Goal: Information Seeking & Learning: Learn about a topic

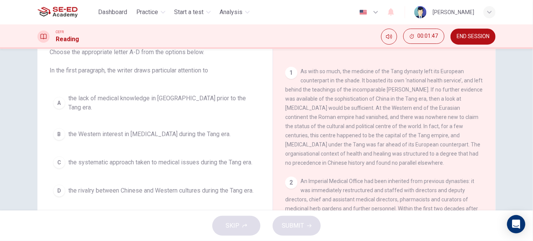
scroll to position [69, 0]
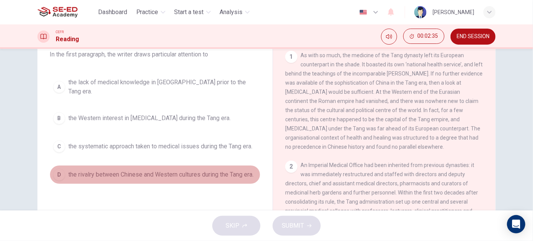
click at [228, 170] on span "the rivalry between Chinese and Western cultures during the Tang era." at bounding box center [160, 174] width 185 height 9
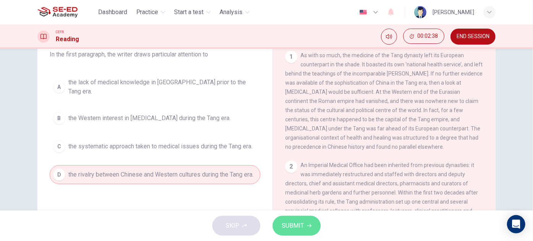
click at [299, 226] on span "SUBMIT" at bounding box center [293, 226] width 22 height 11
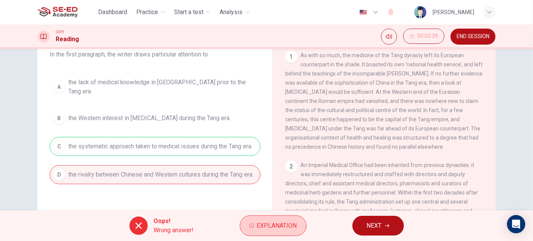
click at [274, 226] on span "Explanation" at bounding box center [277, 226] width 40 height 11
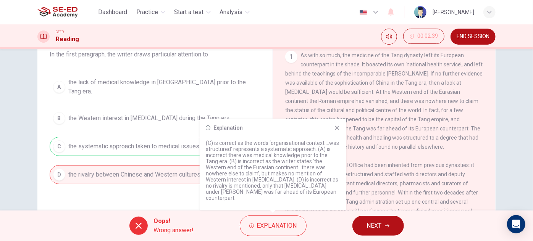
click at [338, 130] on icon at bounding box center [337, 128] width 4 height 4
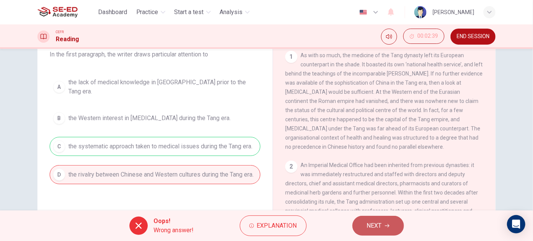
click at [376, 225] on span "NEXT" at bounding box center [374, 226] width 15 height 11
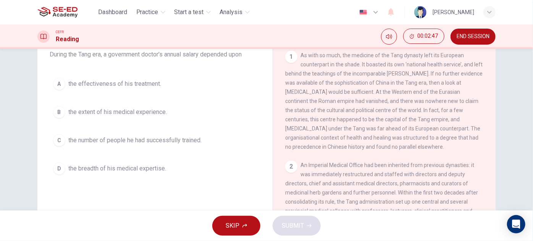
click at [191, 140] on span "the number of people he had successfully trained." at bounding box center [134, 140] width 133 height 9
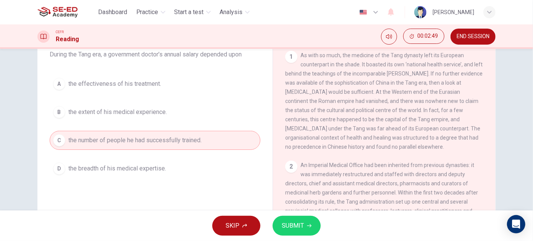
click at [310, 226] on icon "button" at bounding box center [309, 226] width 5 height 5
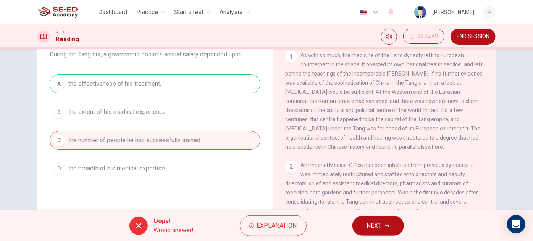
click at [367, 226] on span "NEXT" at bounding box center [374, 226] width 15 height 11
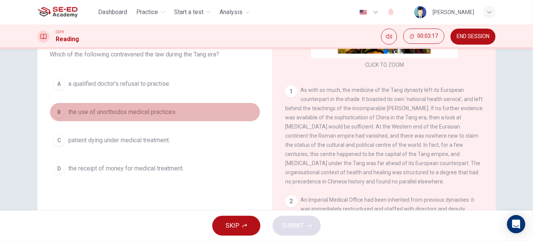
click at [156, 114] on span "the use of unorthodox medical practices." at bounding box center [122, 112] width 108 height 9
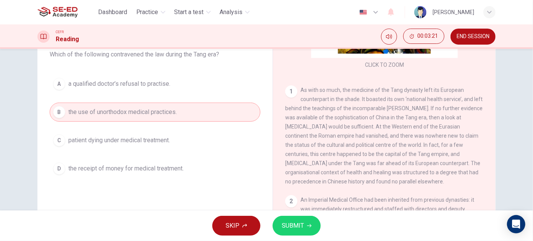
scroll to position [34, 0]
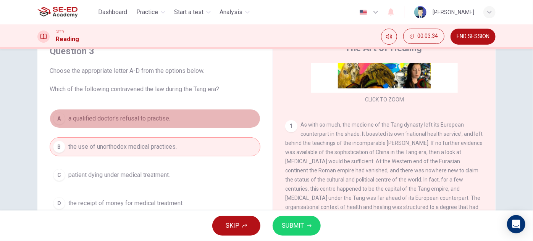
click at [135, 125] on button "A a qualified doctor’s refusal to practise." at bounding box center [155, 118] width 211 height 19
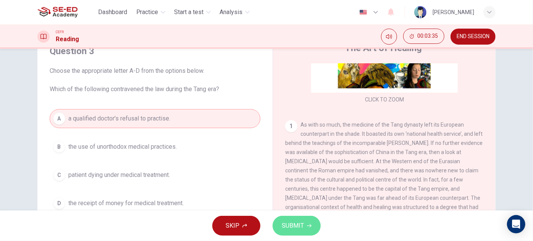
click at [286, 222] on span "SUBMIT" at bounding box center [293, 226] width 22 height 11
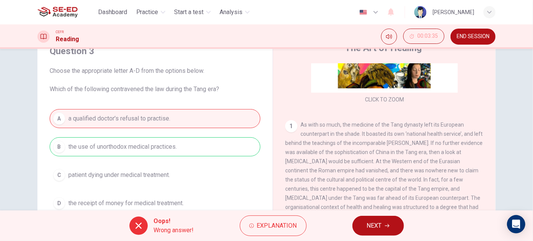
click at [377, 224] on span "NEXT" at bounding box center [374, 226] width 15 height 11
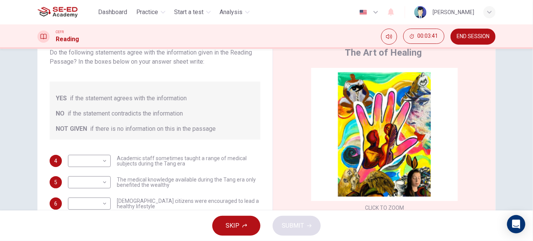
scroll to position [34, 0]
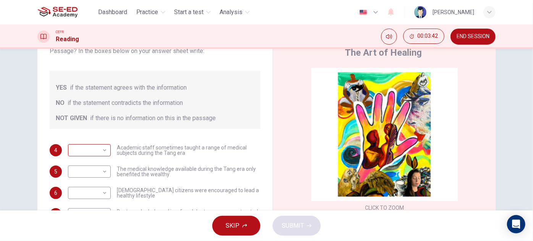
click at [93, 153] on body "This site uses cookies, as explained in our Privacy Policy . If you agree to th…" at bounding box center [266, 120] width 533 height 241
click at [97, 169] on li "NO" at bounding box center [87, 174] width 43 height 12
type input "NO"
click at [101, 174] on body "This site uses cookies, as explained in our Privacy Policy . If you agree to th…" at bounding box center [266, 120] width 533 height 241
click at [105, 191] on li "NO" at bounding box center [87, 196] width 43 height 12
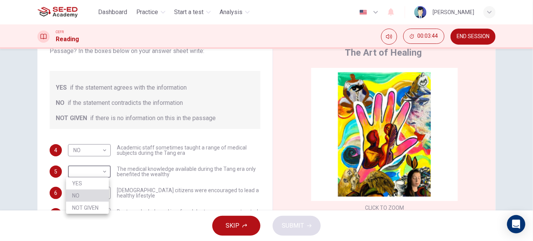
type input "NO"
click at [107, 192] on div "​ ​" at bounding box center [89, 193] width 43 height 12
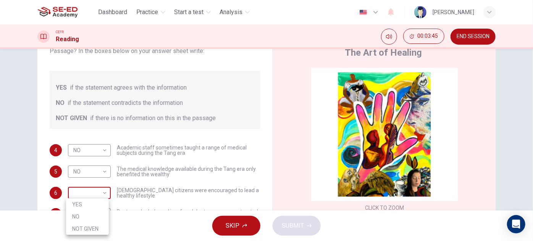
click at [97, 195] on body "This site uses cookies, as explained in our Privacy Policy . If you agree to th…" at bounding box center [266, 120] width 533 height 241
click at [97, 204] on li "YES" at bounding box center [87, 204] width 43 height 12
type input "YES"
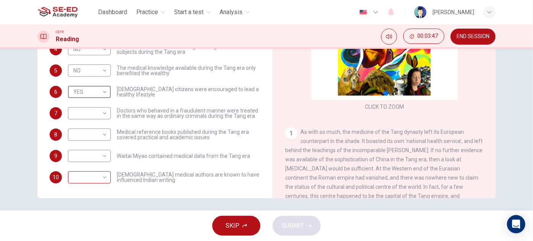
scroll to position [134, 0]
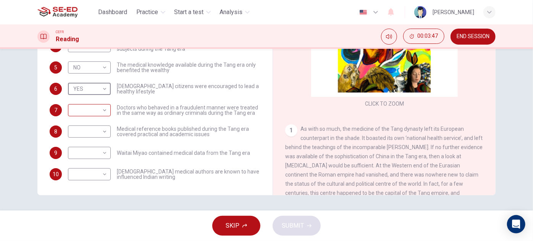
click at [98, 113] on body "This site uses cookies, as explained in our Privacy Policy . If you agree to th…" at bounding box center [266, 120] width 533 height 241
click at [89, 124] on li "YES" at bounding box center [87, 122] width 43 height 12
type input "YES"
click at [90, 139] on body "This site uses cookies, as explained in our Privacy Policy . If you agree to th…" at bounding box center [266, 120] width 533 height 241
click at [95, 150] on li "NO" at bounding box center [87, 156] width 43 height 12
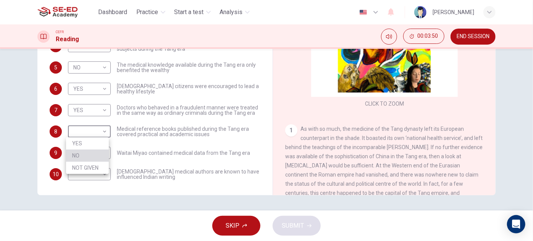
type input "NO"
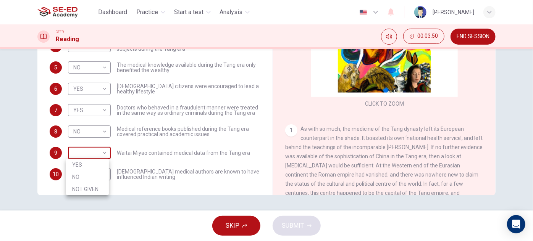
click at [98, 150] on body "This site uses cookies, as explained in our Privacy Policy . If you agree to th…" at bounding box center [266, 120] width 533 height 241
click at [103, 179] on li "NO" at bounding box center [87, 177] width 43 height 12
type input "NO"
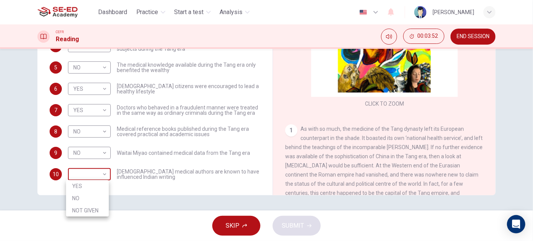
click at [97, 174] on body "This site uses cookies, as explained in our Privacy Policy . If you agree to th…" at bounding box center [266, 120] width 533 height 241
click at [104, 208] on li "NOT GIVEN" at bounding box center [87, 211] width 43 height 12
type input "NOT GIVEN"
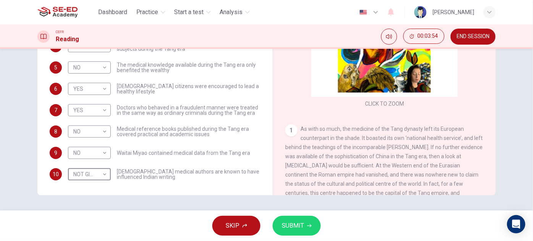
click at [292, 227] on span "SUBMIT" at bounding box center [293, 226] width 22 height 11
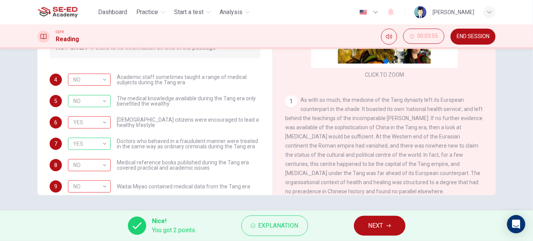
scroll to position [69, 0]
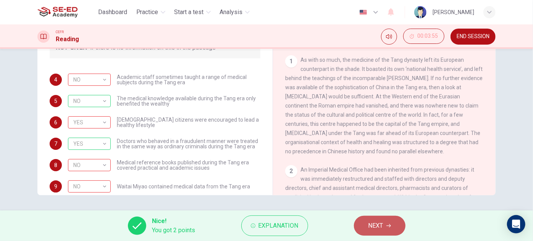
click at [379, 226] on span "NEXT" at bounding box center [375, 226] width 15 height 11
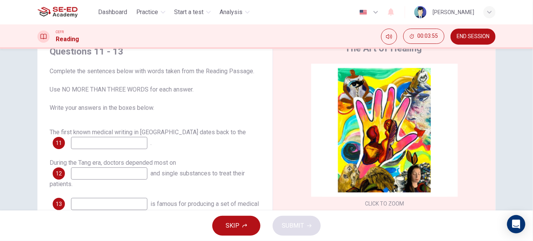
scroll to position [30, 0]
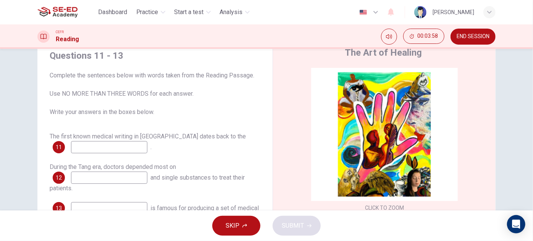
click at [465, 34] on span "END SESSION" at bounding box center [472, 37] width 33 height 6
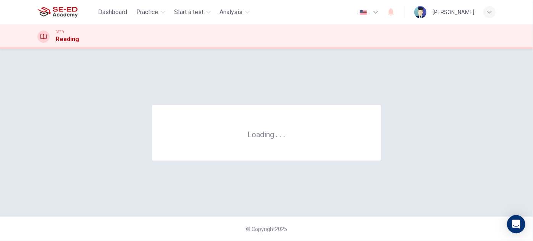
scroll to position [0, 0]
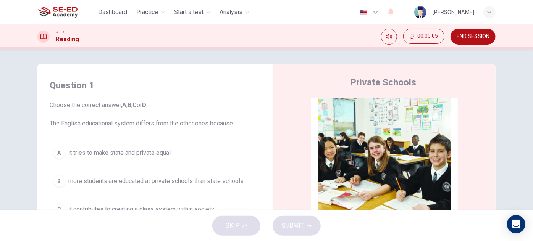
click at [477, 37] on span "END SESSION" at bounding box center [472, 37] width 33 height 6
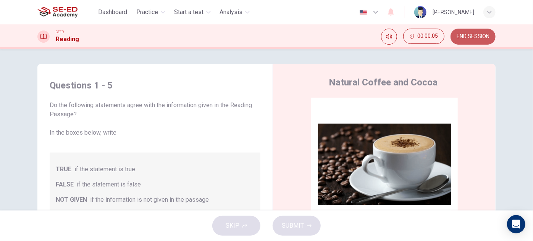
click at [482, 34] on span "END SESSION" at bounding box center [472, 37] width 33 height 6
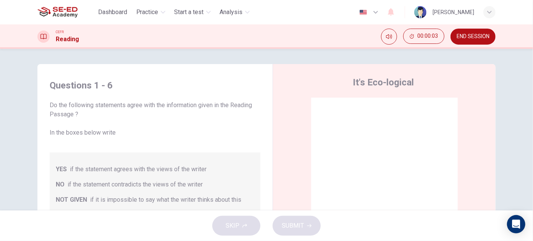
scroll to position [31, 0]
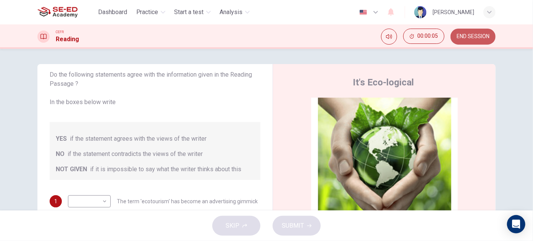
click at [470, 34] on span "END SESSION" at bounding box center [472, 37] width 33 height 6
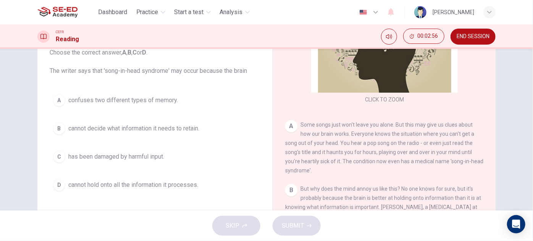
scroll to position [64, 0]
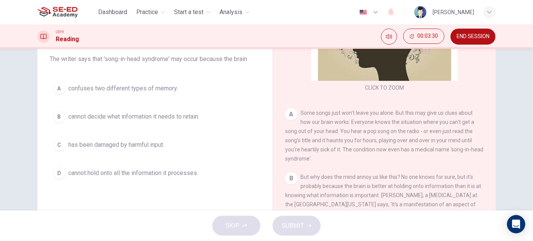
click at [183, 171] on span "cannot hold onto all the information it processes." at bounding box center [133, 173] width 130 height 9
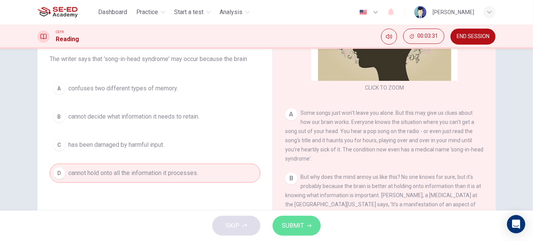
click at [317, 233] on button "SUBMIT" at bounding box center [296, 226] width 48 height 20
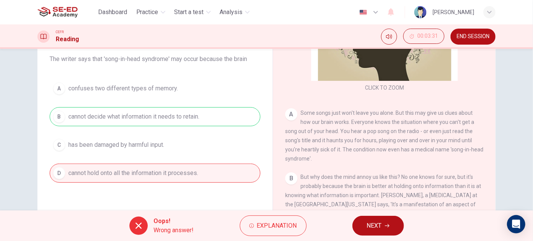
click at [365, 222] on button "NEXT" at bounding box center [378, 226] width 52 height 20
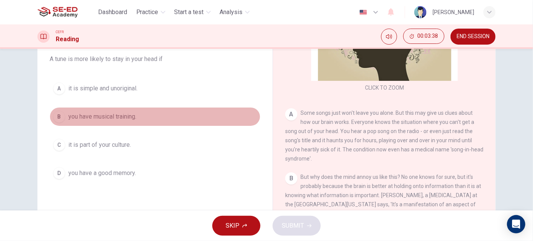
click at [125, 114] on span "you have musical training." at bounding box center [102, 116] width 68 height 9
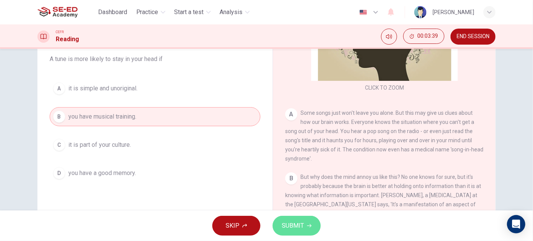
click at [292, 224] on span "SUBMIT" at bounding box center [293, 226] width 22 height 11
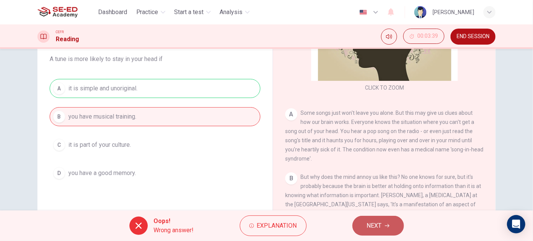
click at [372, 227] on span "NEXT" at bounding box center [374, 226] width 15 height 11
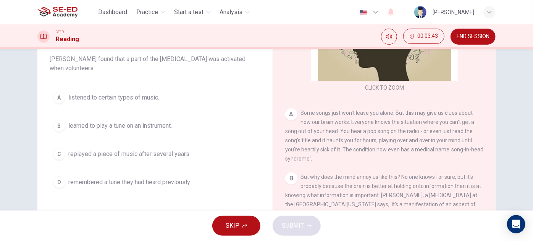
scroll to position [99, 0]
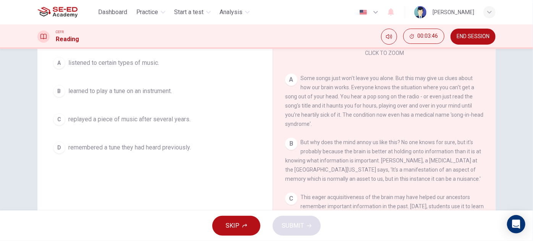
click at [177, 150] on span "remembered a tune they had heard previously." at bounding box center [129, 147] width 122 height 9
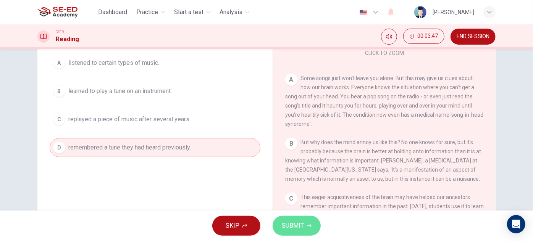
click at [301, 223] on span "SUBMIT" at bounding box center [293, 226] width 22 height 11
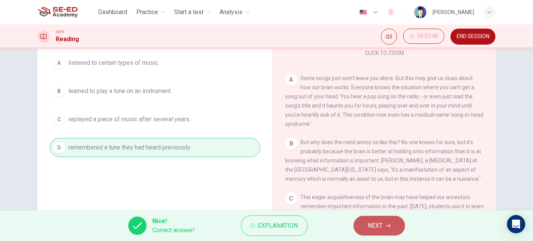
click at [380, 228] on span "NEXT" at bounding box center [375, 226] width 15 height 11
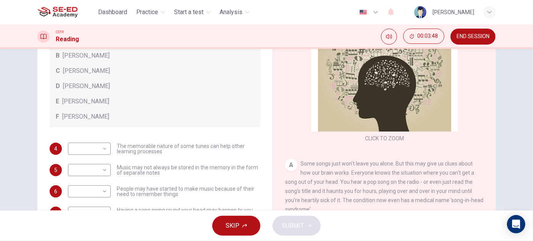
scroll to position [43, 0]
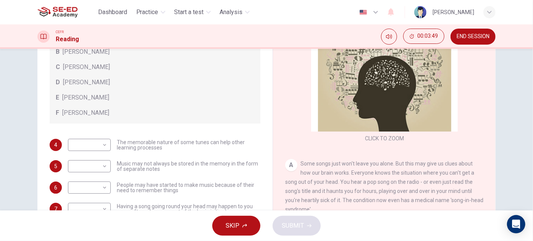
click at [480, 34] on span "END SESSION" at bounding box center [472, 37] width 33 height 6
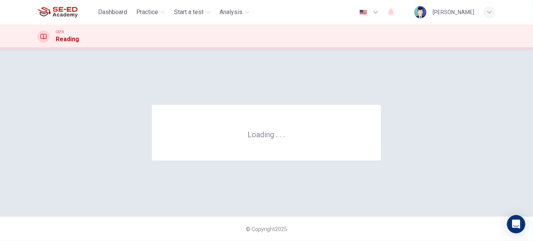
scroll to position [0, 0]
